Goal: Book appointment/travel/reservation

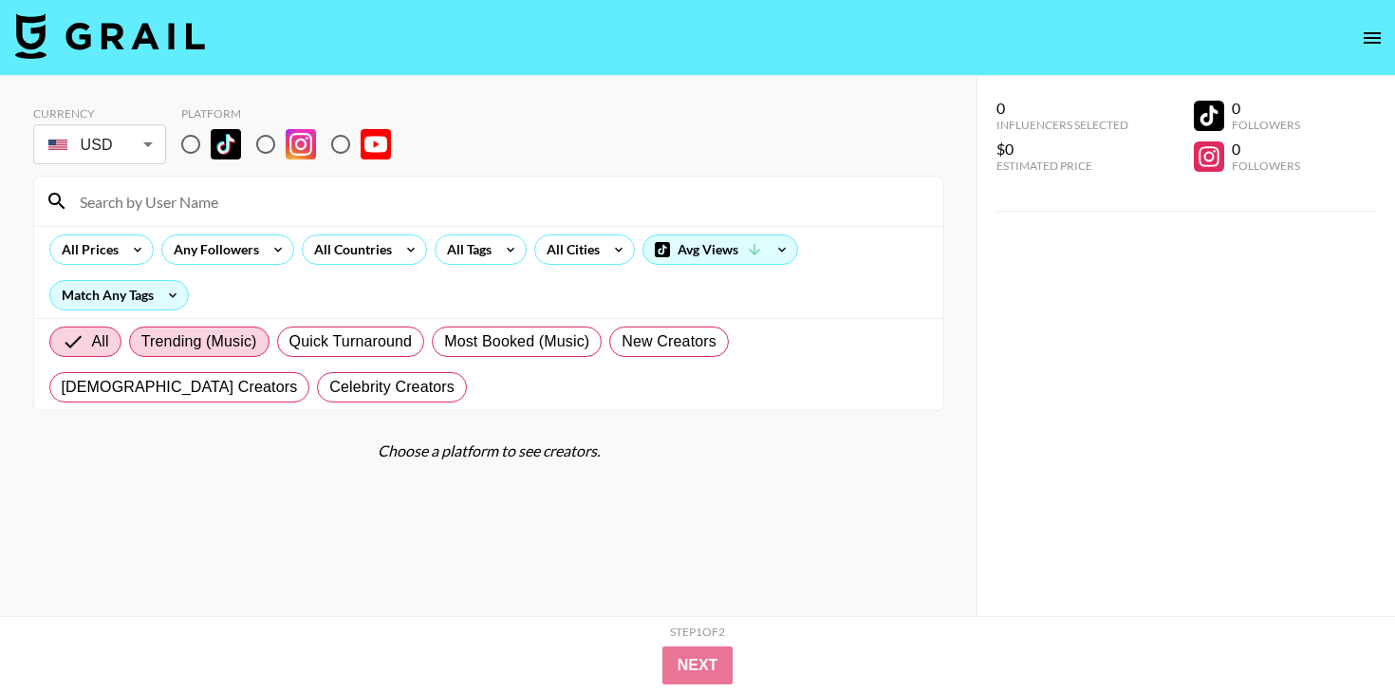
click at [244, 337] on span "Trending (Music)" at bounding box center [199, 341] width 116 height 23
click at [141, 342] on input "Trending (Music)" at bounding box center [141, 342] width 0 height 0
radio input "true"
click at [510, 339] on span "Most Booked (Music)" at bounding box center [516, 341] width 145 height 23
click at [444, 342] on input "Most Booked (Music)" at bounding box center [444, 342] width 0 height 0
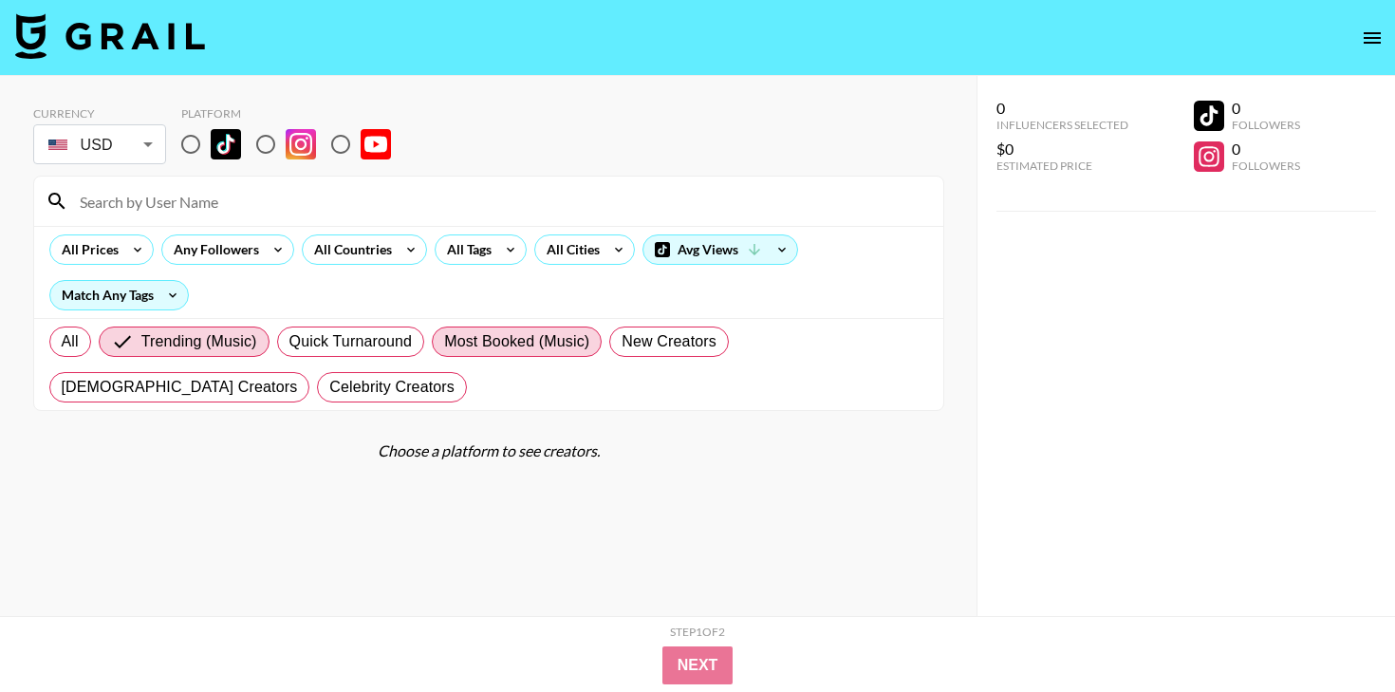
radio input "true"
